Goal: Transaction & Acquisition: Purchase product/service

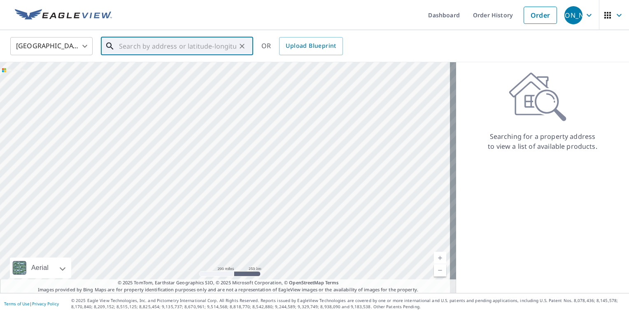
click at [155, 46] on input "text" at bounding box center [177, 46] width 117 height 23
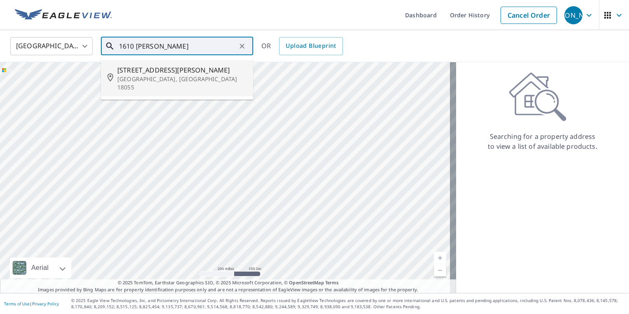
click at [170, 73] on span "1610 Riegel St" at bounding box center [181, 70] width 129 height 10
type input "1610 Riegel St Hellertown, PA 18055"
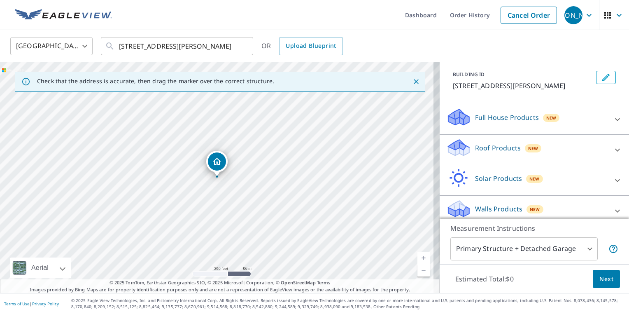
scroll to position [48, 0]
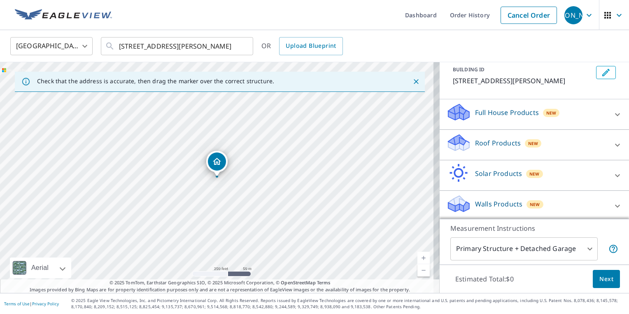
click at [566, 139] on div "Roof Products New" at bounding box center [527, 144] width 161 height 23
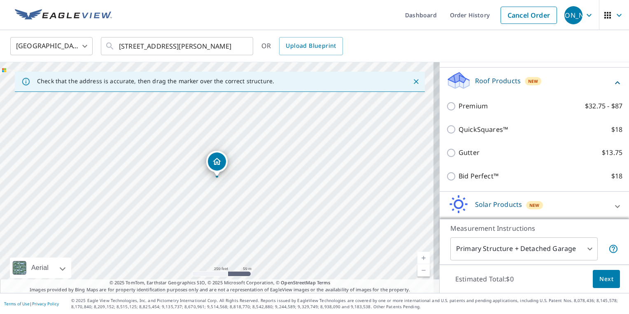
scroll to position [143, 0]
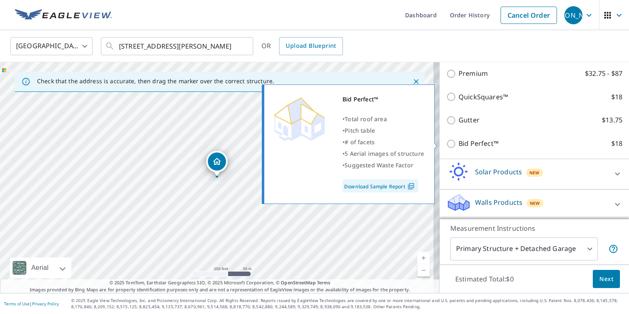
click at [447, 139] on input "Bid Perfect™ $18" at bounding box center [453, 144] width 12 height 10
checkbox input "true"
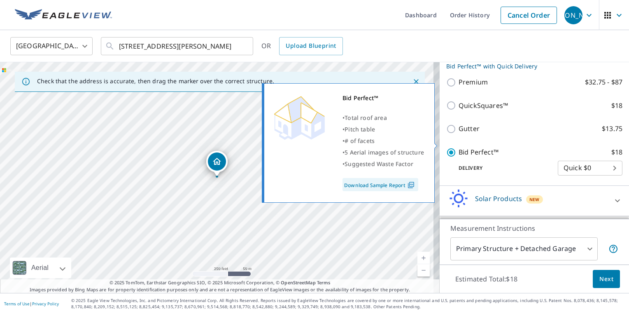
scroll to position [152, 0]
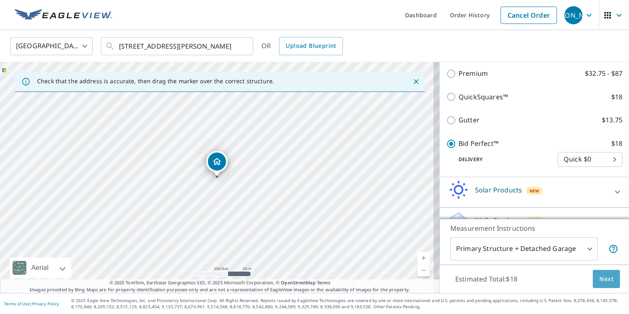
click at [601, 278] on span "Next" at bounding box center [607, 279] width 14 height 10
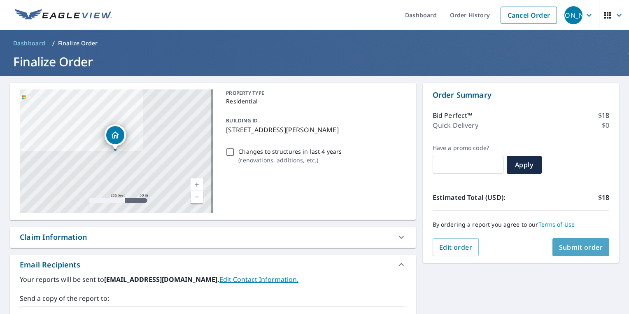
click at [573, 243] on span "Submit order" at bounding box center [581, 247] width 44 height 9
